Goal: Navigation & Orientation: Find specific page/section

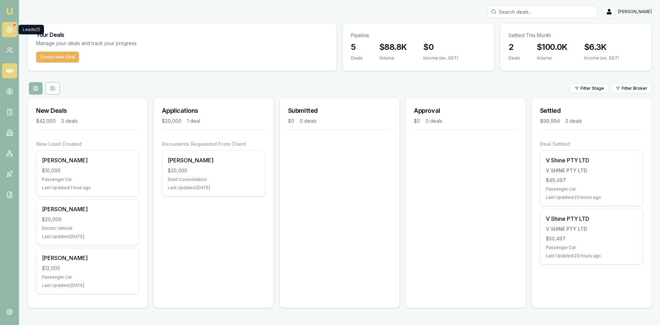
drag, startPoint x: 0, startPoint y: 0, endPoint x: 12, endPoint y: 29, distance: 31.1
click at [12, 29] on circle at bounding box center [10, 30] width 6 height 6
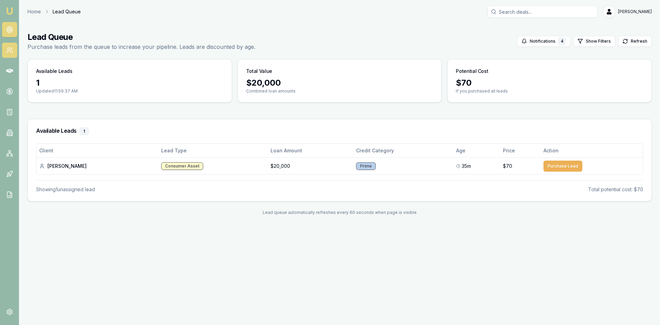
click at [13, 54] on link at bounding box center [9, 50] width 15 height 15
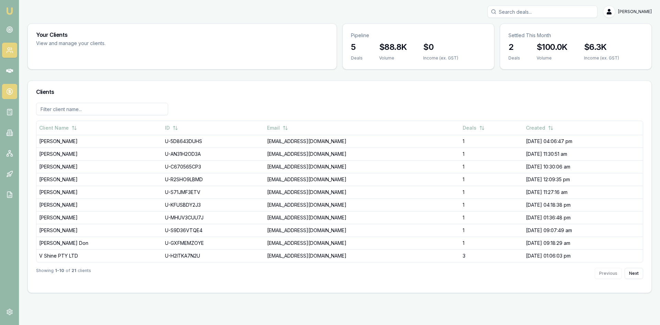
click at [8, 92] on icon at bounding box center [9, 91] width 7 height 7
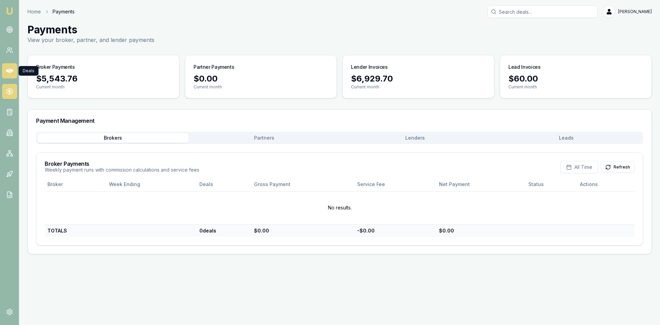
click at [14, 72] on link at bounding box center [9, 70] width 15 height 15
